Goal: Task Accomplishment & Management: Manage account settings

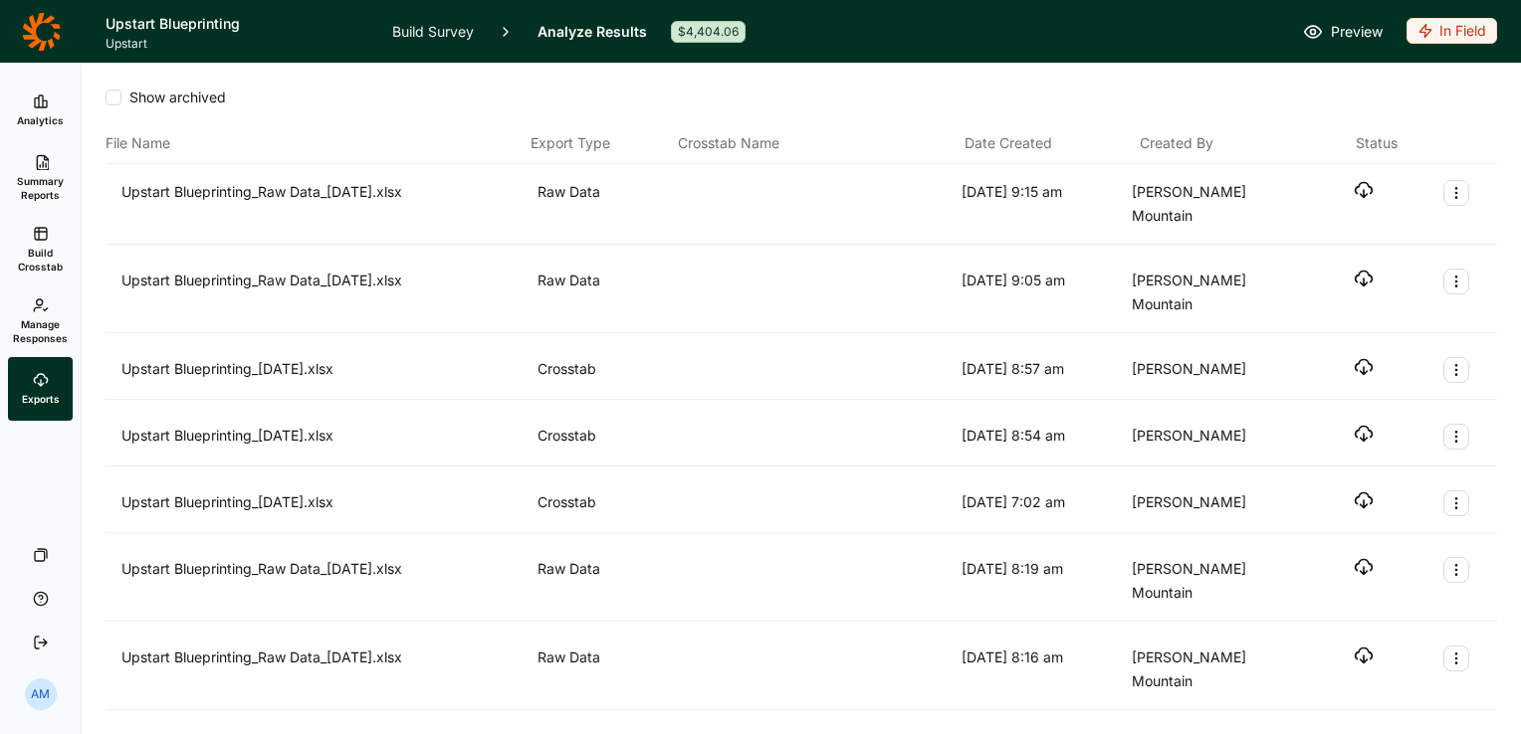
click at [41, 321] on span "Manage Responses" at bounding box center [40, 331] width 55 height 28
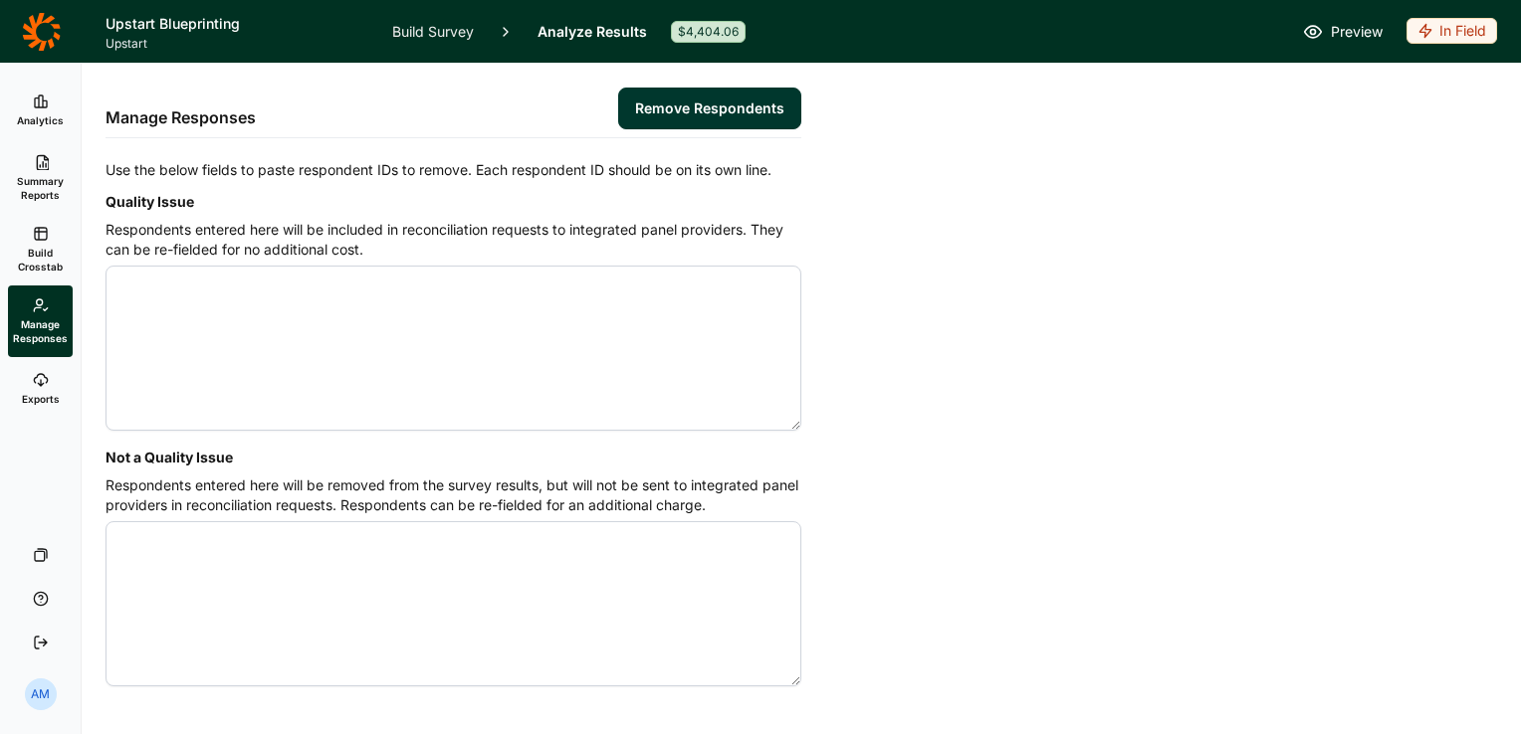
click at [160, 320] on textarea "Quality Issue" at bounding box center [453, 348] width 696 height 165
type textarea "4630662 4633254 4634032 4639734 4639878 4640002 4640013 4640040 4640141 4640147…"
click at [714, 107] on button "Remove Respondents" at bounding box center [709, 109] width 183 height 42
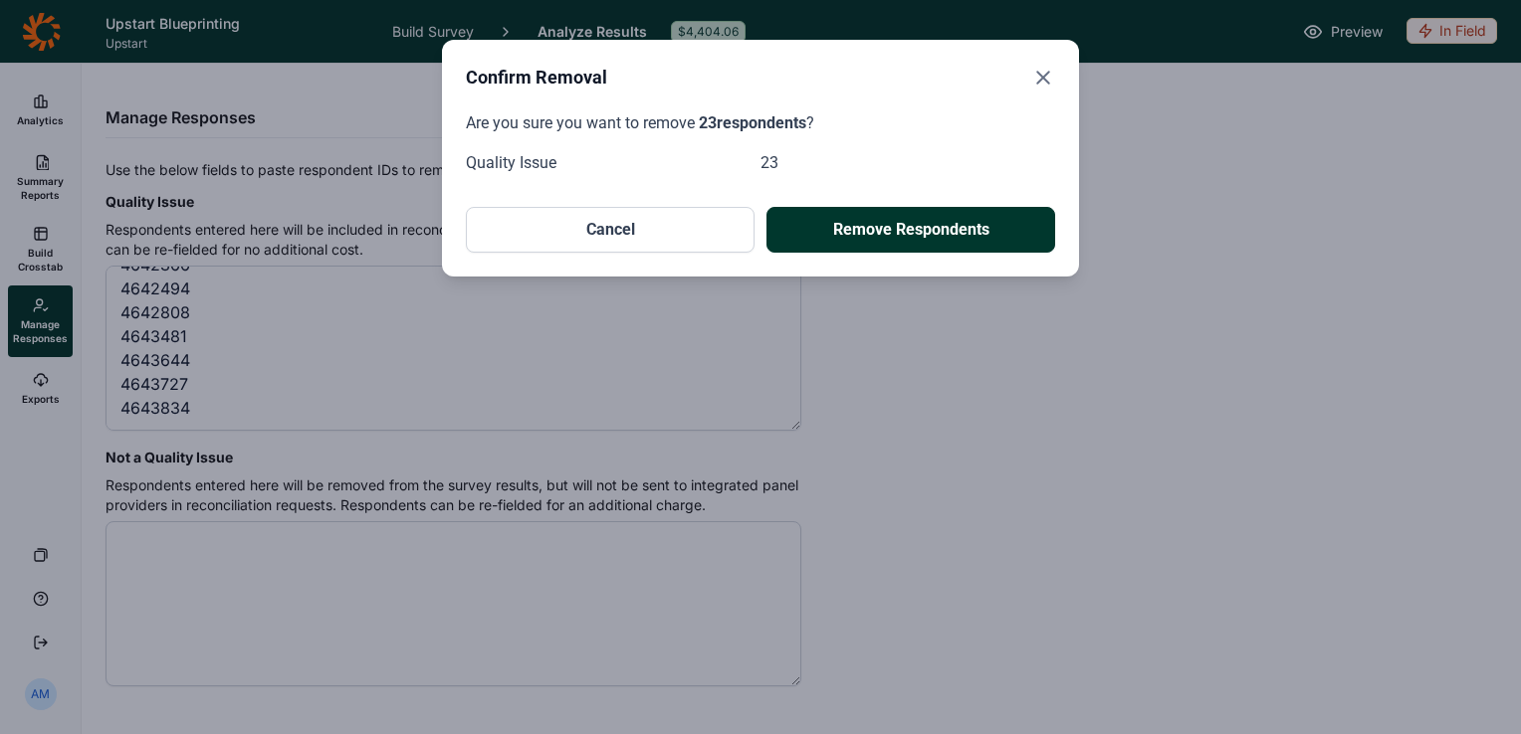
click at [914, 234] on button "Remove Respondents" at bounding box center [910, 230] width 289 height 46
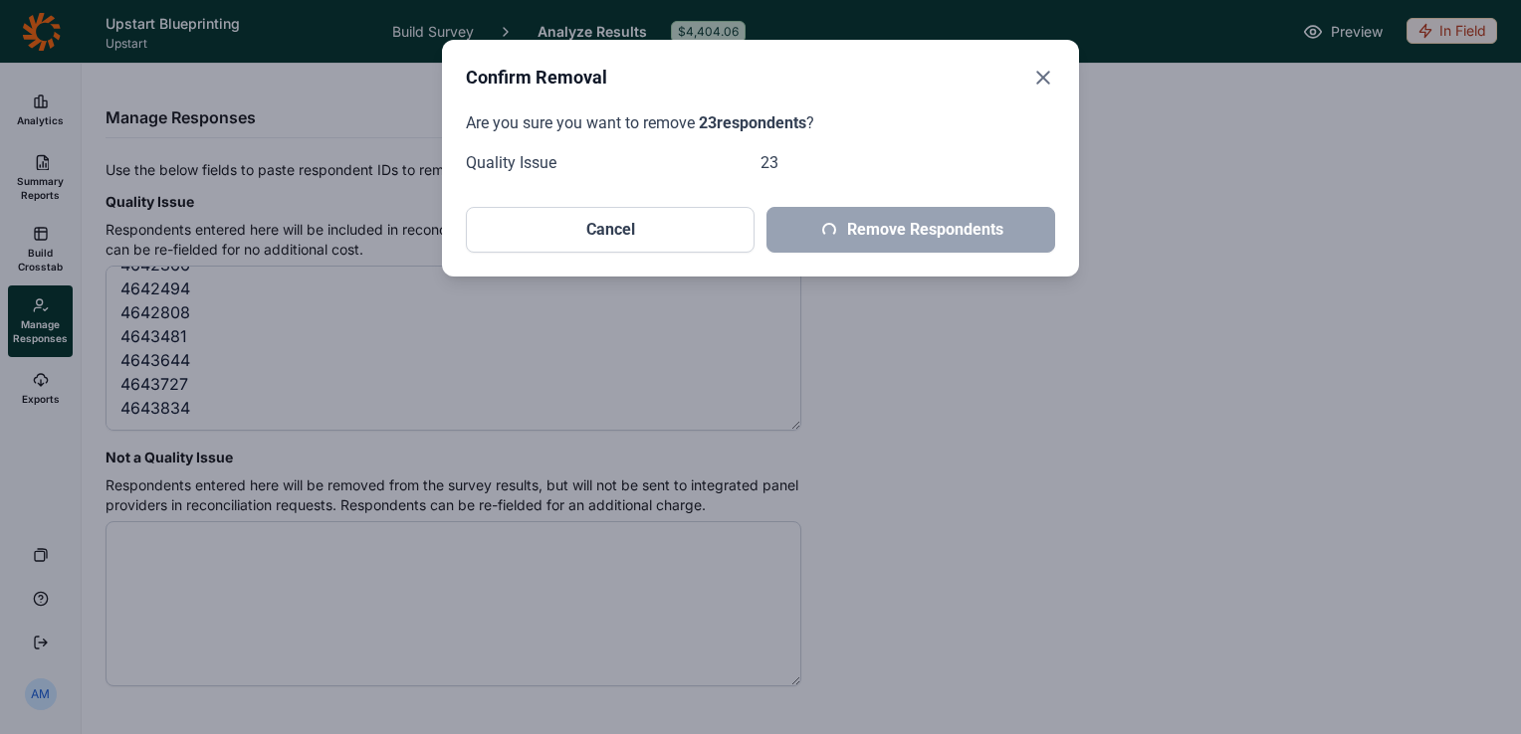
click at [931, 121] on p "Are you sure you want to remove 23 respondents ?" at bounding box center [760, 123] width 589 height 24
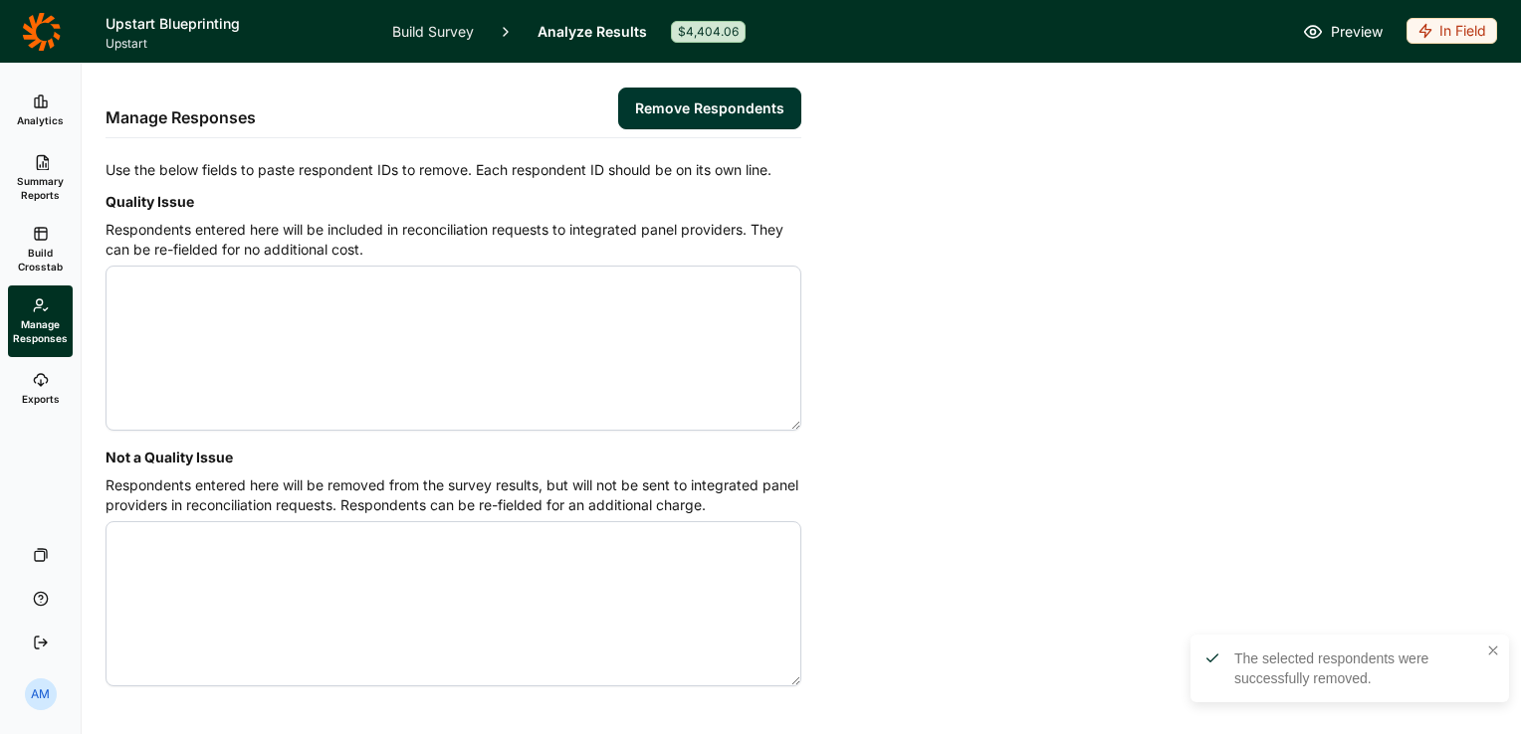
scroll to position [0, 0]
click at [40, 104] on icon at bounding box center [41, 102] width 16 height 16
